Goal: Check status: Check status

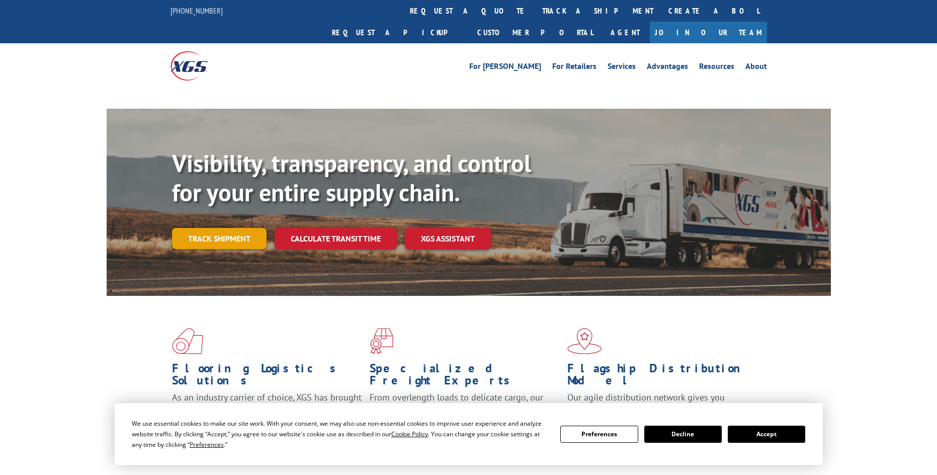
click at [198, 228] on link "Track shipment" at bounding box center [219, 238] width 95 height 21
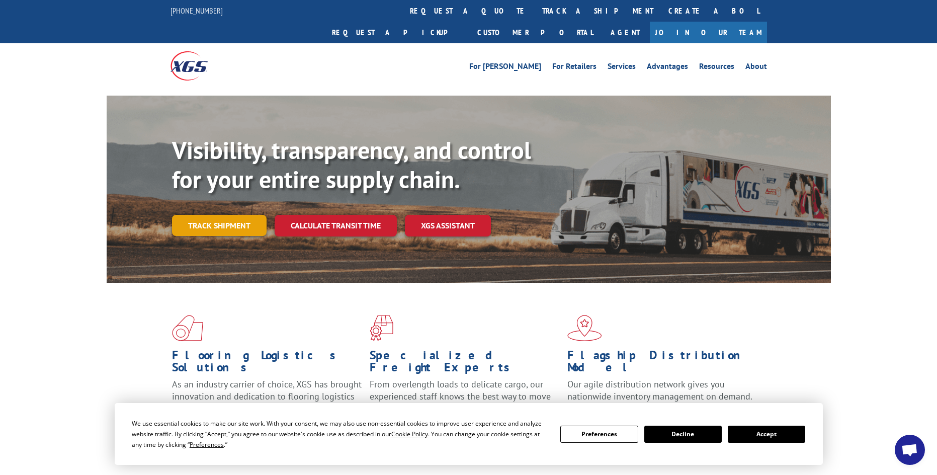
click at [213, 215] on link "Track shipment" at bounding box center [219, 225] width 95 height 21
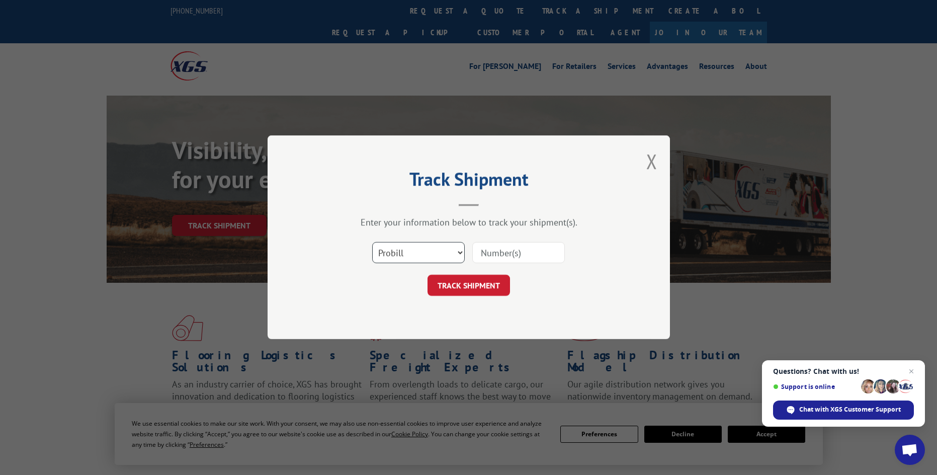
click at [428, 249] on select "Select category... Probill BOL PO" at bounding box center [418, 252] width 93 height 21
select select "bol"
click at [372, 242] on select "Select category... Probill BOL PO" at bounding box center [418, 252] width 93 height 21
click at [486, 253] on input at bounding box center [518, 252] width 93 height 21
paste input "6862013"
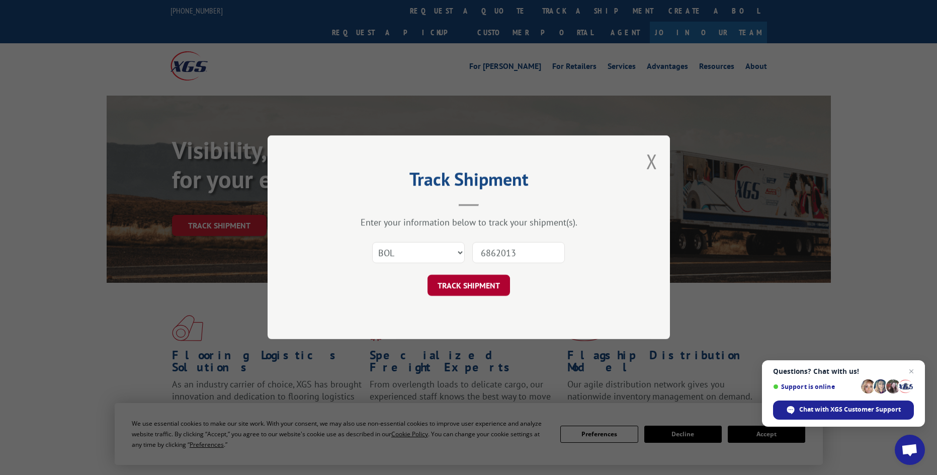
type input "6862013"
click at [475, 285] on button "TRACK SHIPMENT" at bounding box center [468, 285] width 82 height 21
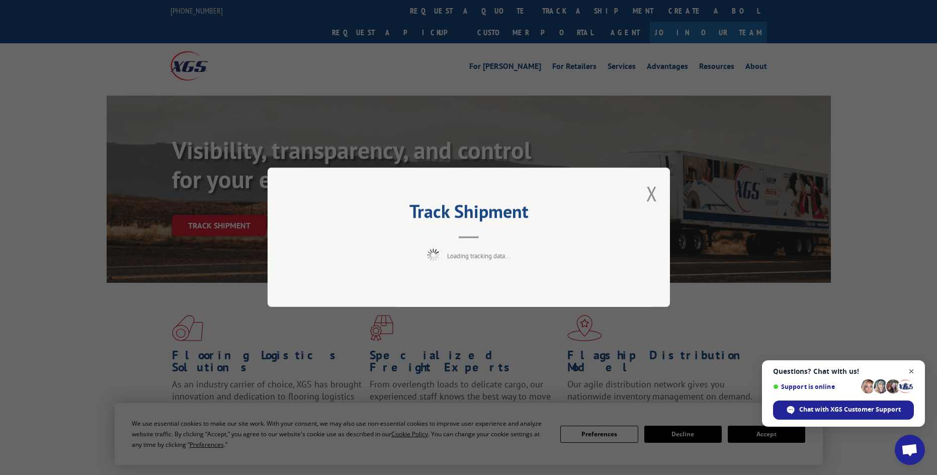
click at [913, 372] on span "Close chat" at bounding box center [911, 371] width 13 height 13
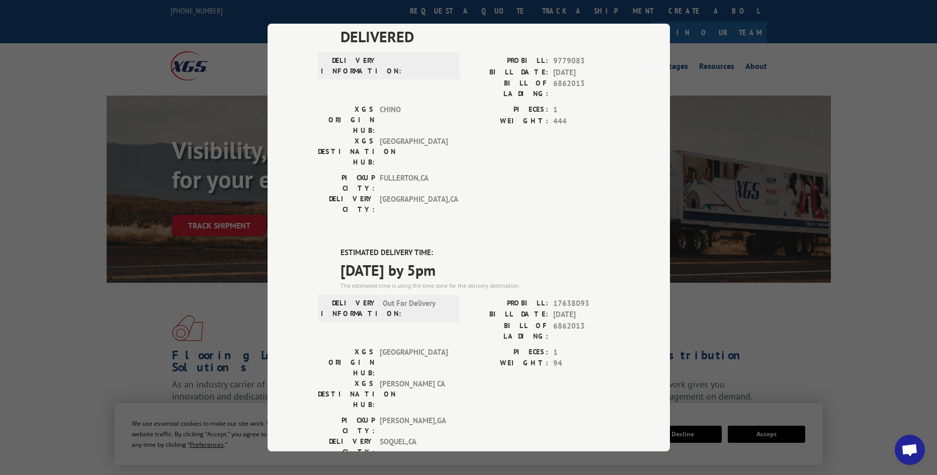
scroll to position [36, 0]
